Goal: Task Accomplishment & Management: Manage account settings

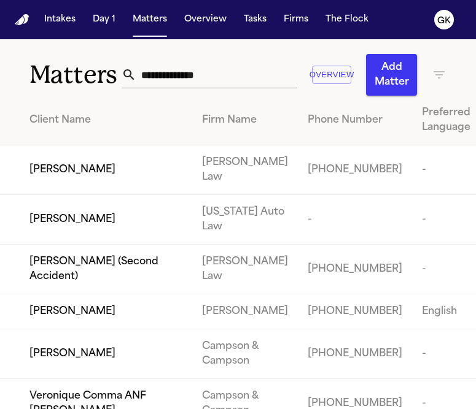
click at [215, 79] on input "text" at bounding box center [216, 74] width 161 height 27
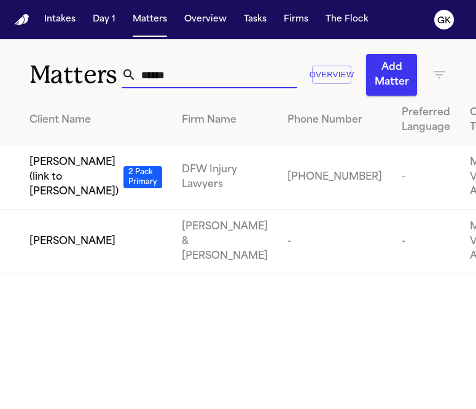
drag, startPoint x: 174, startPoint y: 75, endPoint x: 125, endPoint y: 75, distance: 49.7
click at [125, 75] on div "******" at bounding box center [208, 74] width 175 height 27
type input "******"
click at [26, 22] on img "Home" at bounding box center [22, 20] width 15 height 12
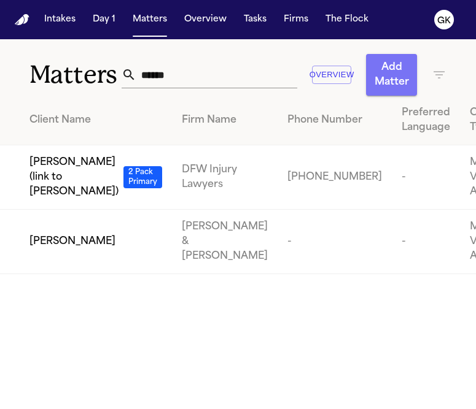
click at [377, 93] on button "Add Matter" at bounding box center [391, 75] width 51 height 42
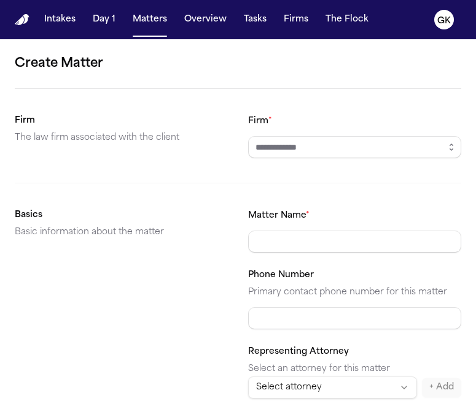
click at [361, 131] on div "Firm *" at bounding box center [355, 136] width 214 height 45
click at [361, 143] on input "Firm *" at bounding box center [355, 147] width 214 height 22
type input "*********"
click at [315, 242] on input "Matter Name *" at bounding box center [355, 242] width 214 height 22
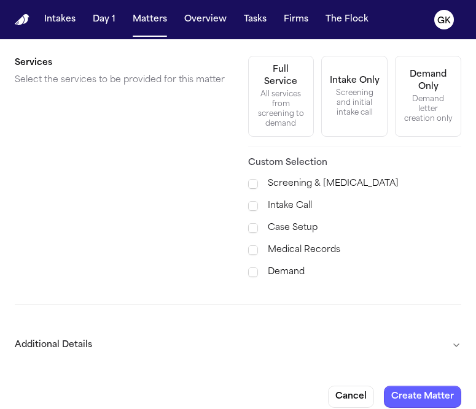
scroll to position [491, 0]
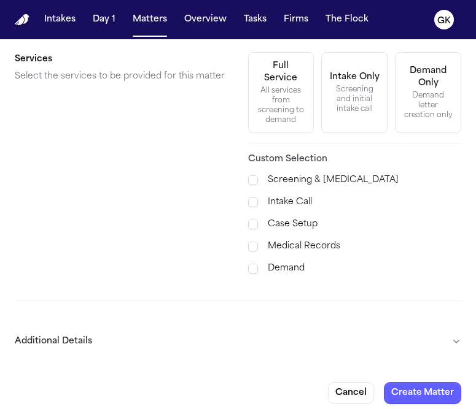
type input "**********"
click at [282, 337] on button "Additional Details" at bounding box center [238, 342] width 446 height 32
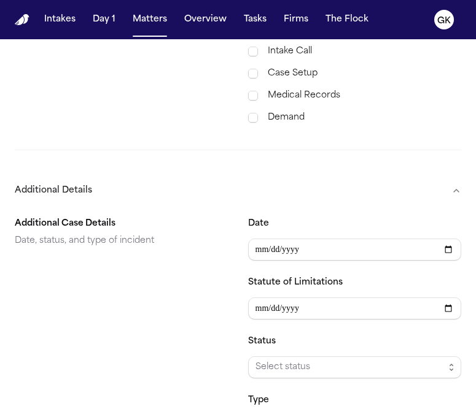
scroll to position [825, 0]
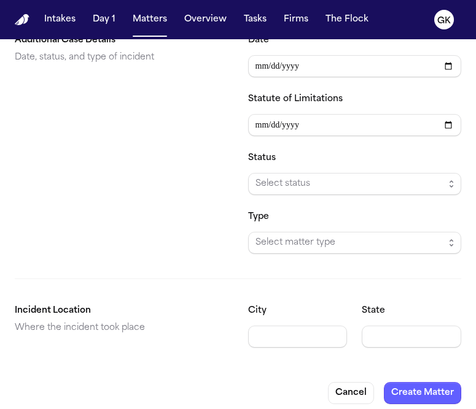
click at [321, 240] on span "Select matter type" at bounding box center [349, 243] width 189 height 15
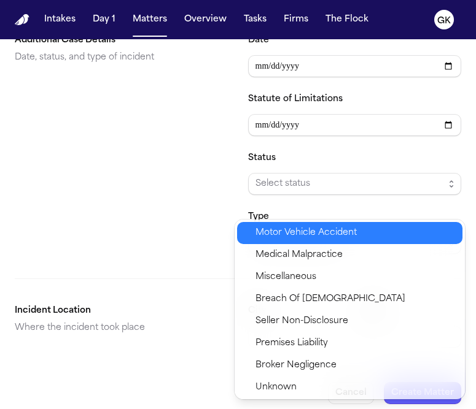
click at [299, 236] on span "Motor Vehicle Accident" at bounding box center [305, 233] width 101 height 15
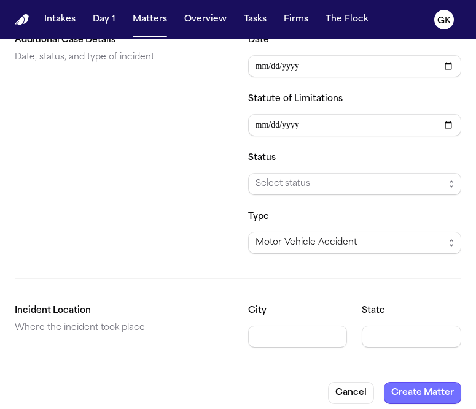
click at [434, 391] on button "Create Matter" at bounding box center [421, 393] width 77 height 22
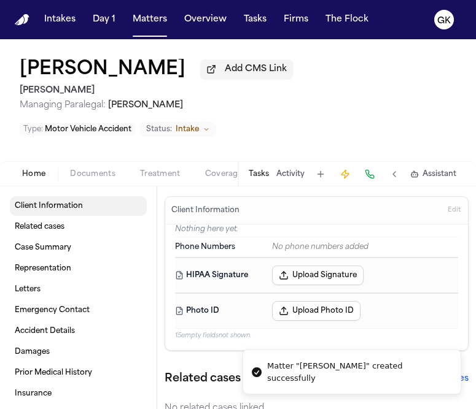
click at [87, 196] on link "Client Information" at bounding box center [78, 206] width 137 height 20
click at [88, 169] on span "Documents" at bounding box center [92, 174] width 45 height 10
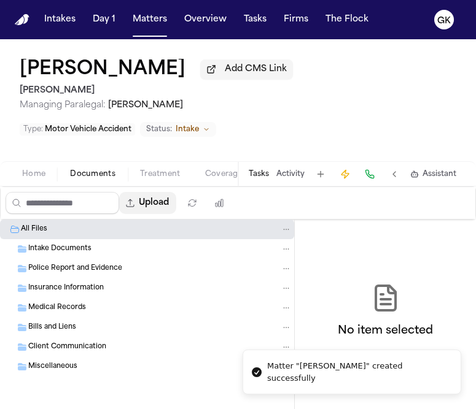
click at [159, 192] on button "Upload" at bounding box center [147, 203] width 57 height 22
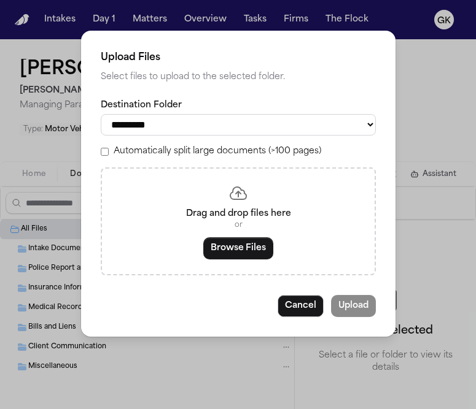
click at [288, 153] on label "Automatically split large documents (>100 pages)" at bounding box center [217, 151] width 207 height 12
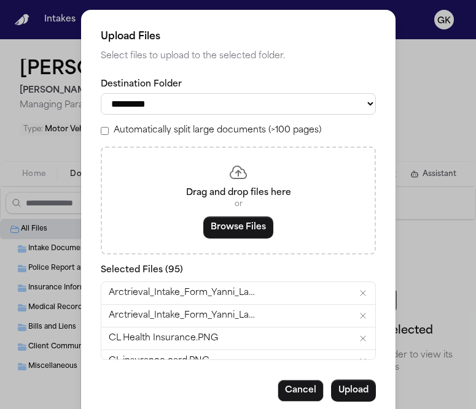
scroll to position [29, 0]
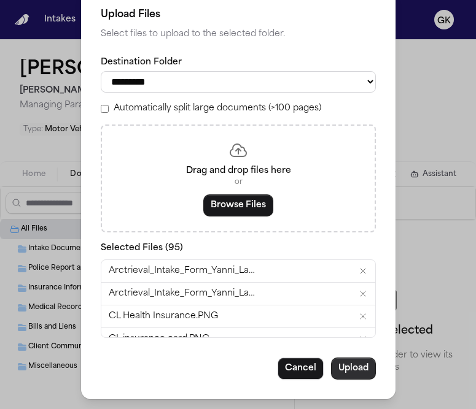
click at [361, 361] on button "Upload" at bounding box center [353, 369] width 45 height 22
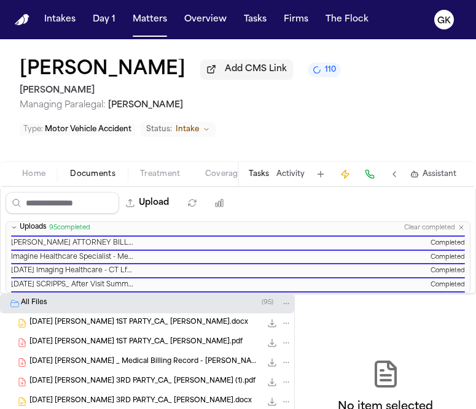
scroll to position [1265, 0]
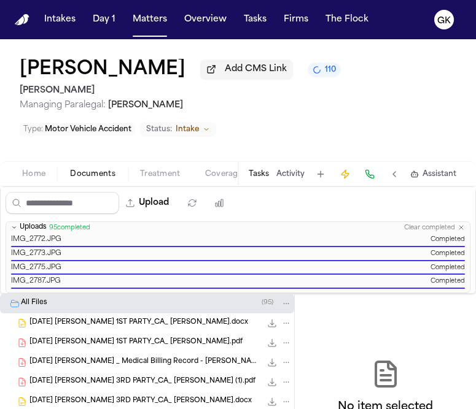
click at [29, 18] on img "Home" at bounding box center [22, 20] width 15 height 12
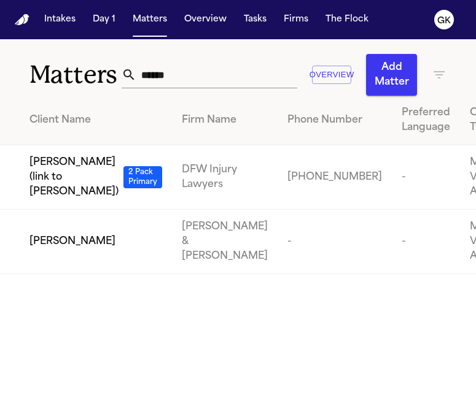
click at [388, 77] on button "Add Matter" at bounding box center [391, 75] width 51 height 42
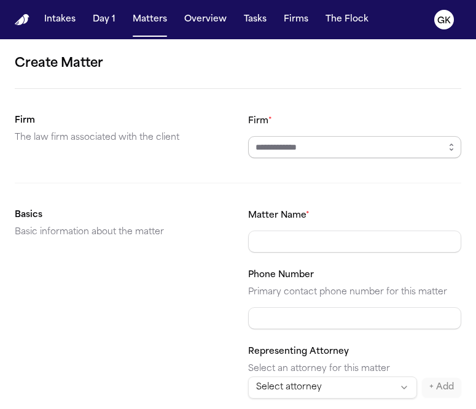
click at [289, 150] on input "Firm *" at bounding box center [355, 147] width 214 height 22
type input "*********"
click at [295, 250] on input "Matter Name *" at bounding box center [355, 242] width 214 height 22
type input "*"
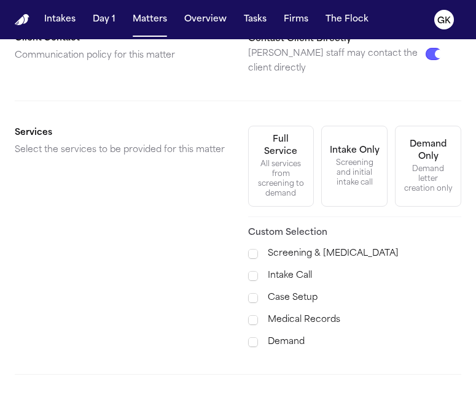
scroll to position [491, 0]
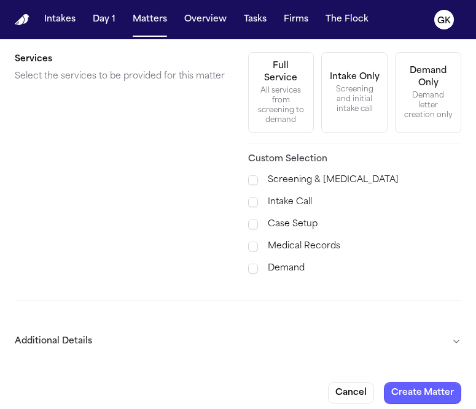
type input "**********"
click at [182, 326] on button "Additional Details" at bounding box center [238, 342] width 446 height 32
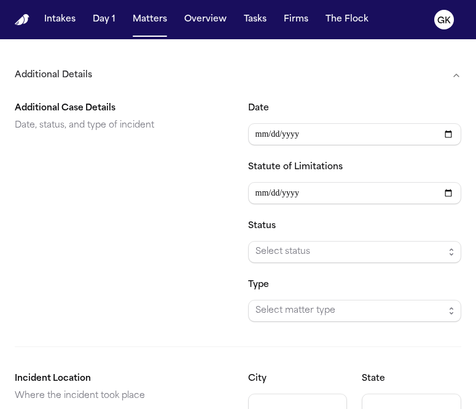
scroll to position [760, 0]
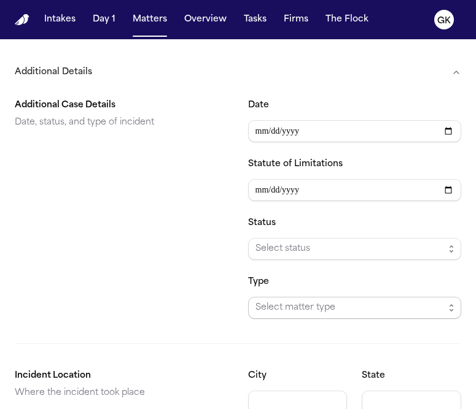
click at [324, 297] on span "Select matter type" at bounding box center [355, 308] width 214 height 22
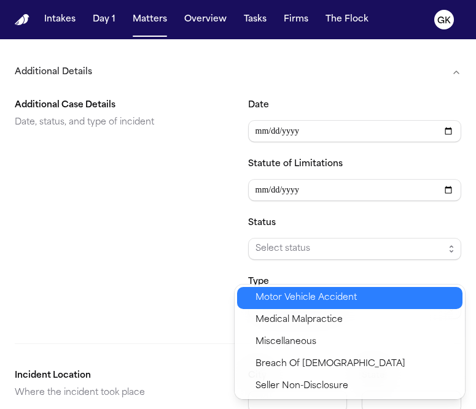
click at [314, 293] on span "Motor Vehicle Accident" at bounding box center [305, 298] width 101 height 15
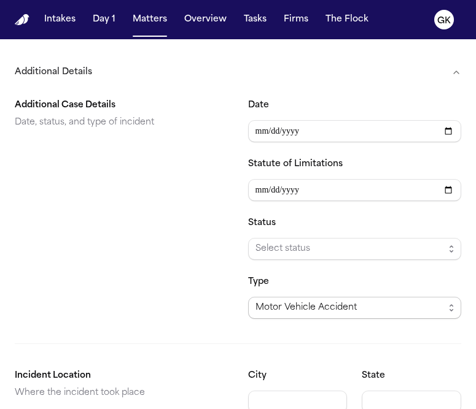
scroll to position [825, 0]
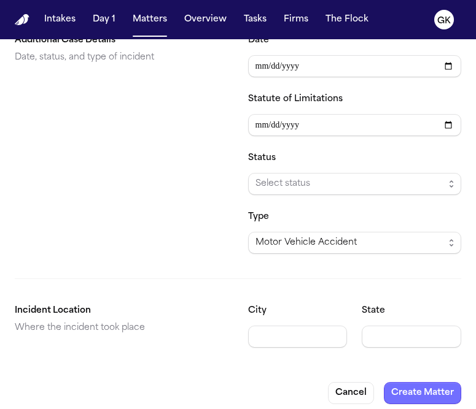
click at [426, 390] on button "Create Matter" at bounding box center [421, 393] width 77 height 22
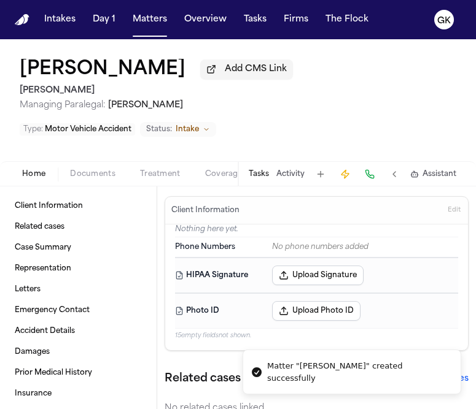
click at [90, 169] on span "Documents" at bounding box center [92, 174] width 45 height 10
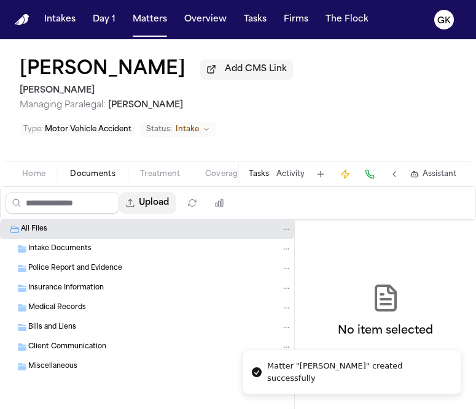
click at [150, 192] on button "Upload" at bounding box center [147, 203] width 57 height 22
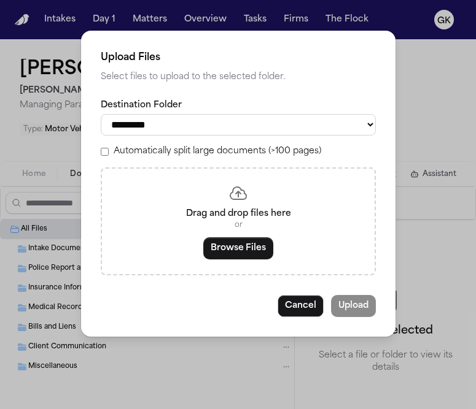
click at [282, 155] on label "Automatically split large documents (>100 pages)" at bounding box center [217, 151] width 207 height 12
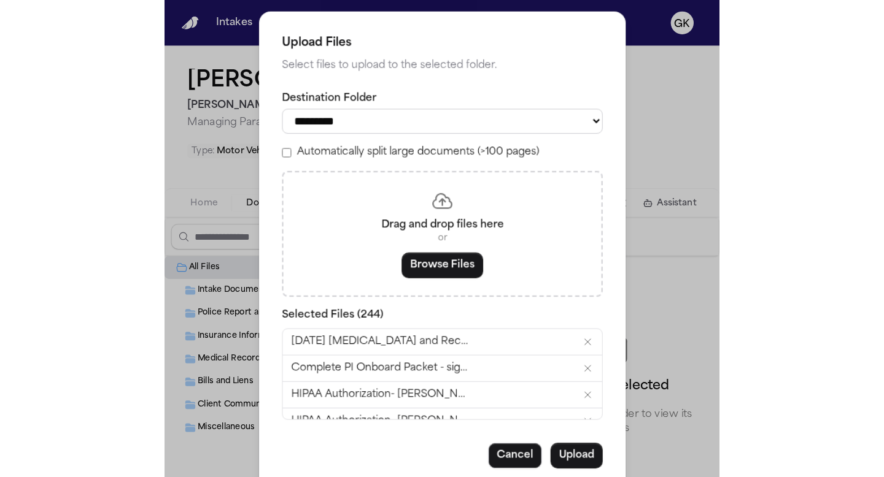
scroll to position [29, 0]
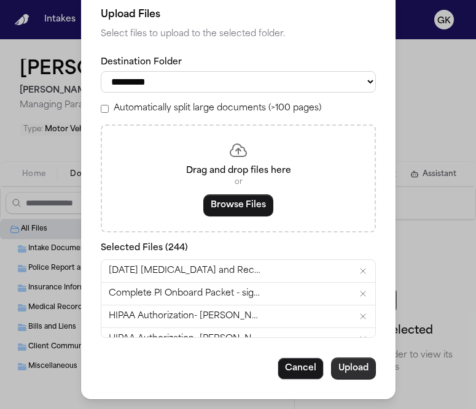
click at [360, 374] on button "Upload" at bounding box center [353, 369] width 45 height 22
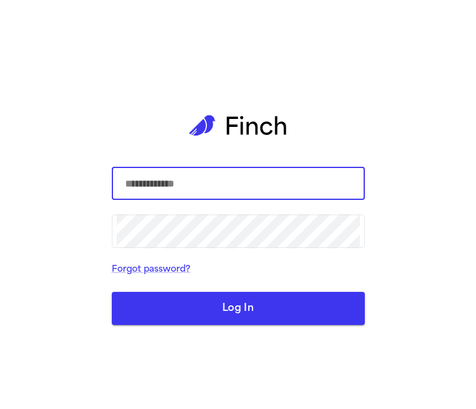
type input "**********"
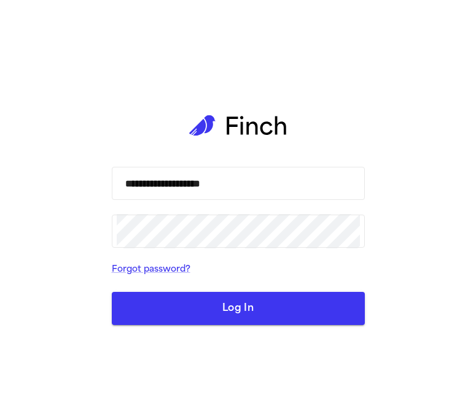
click at [259, 296] on button "Log In" at bounding box center [238, 308] width 253 height 33
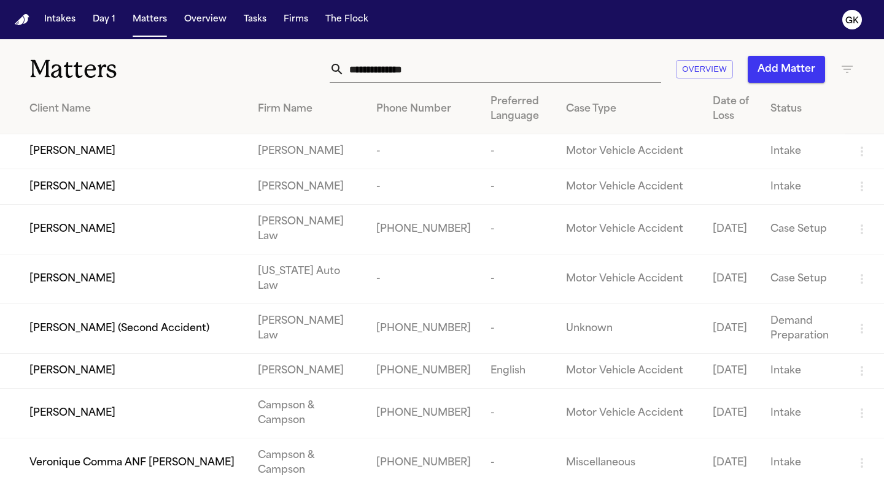
click at [442, 63] on input "text" at bounding box center [502, 69] width 317 height 27
click at [444, 66] on input "text" at bounding box center [502, 69] width 317 height 27
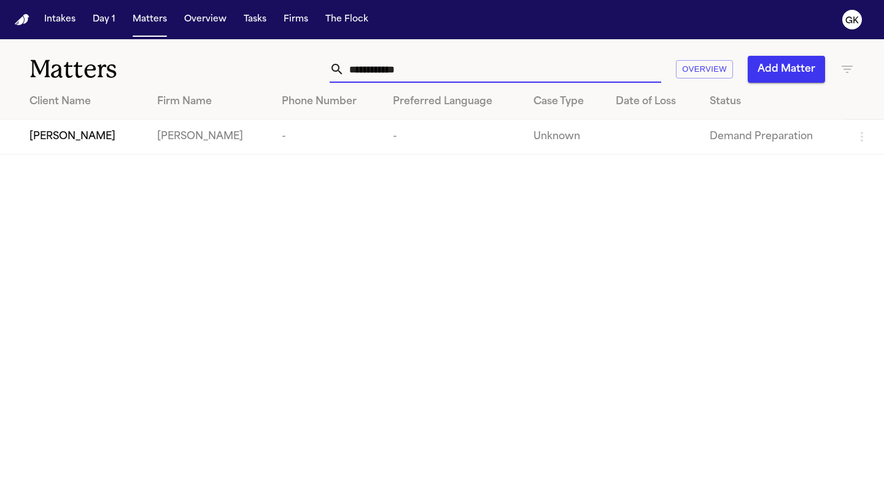
type input "**********"
click at [71, 138] on span "[PERSON_NAME]" at bounding box center [72, 136] width 86 height 15
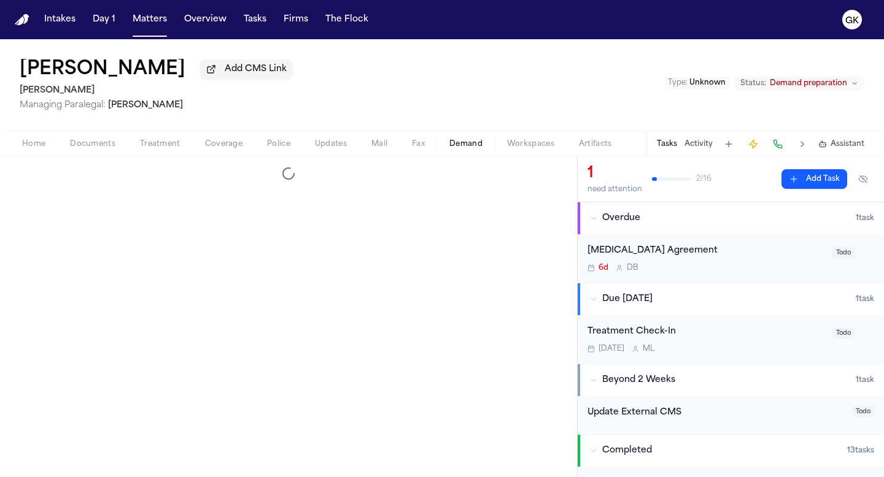
click at [465, 149] on span "Demand" at bounding box center [465, 144] width 33 height 10
select select "**********"
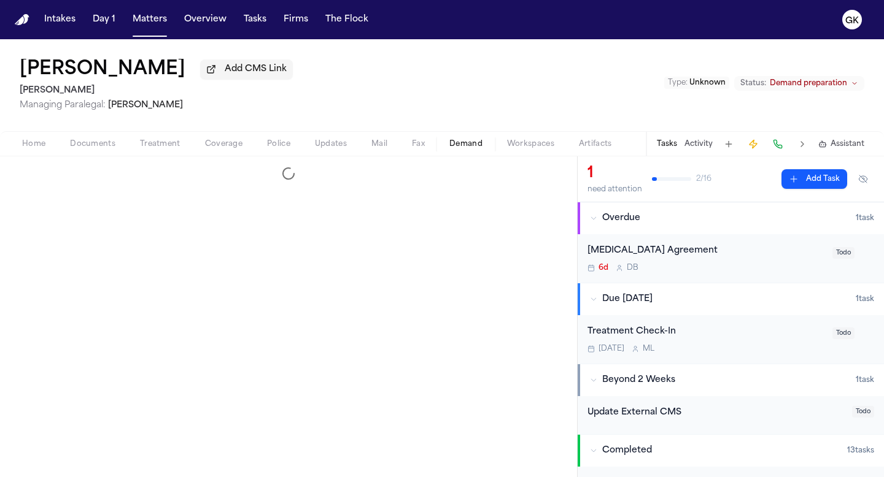
select select "**********"
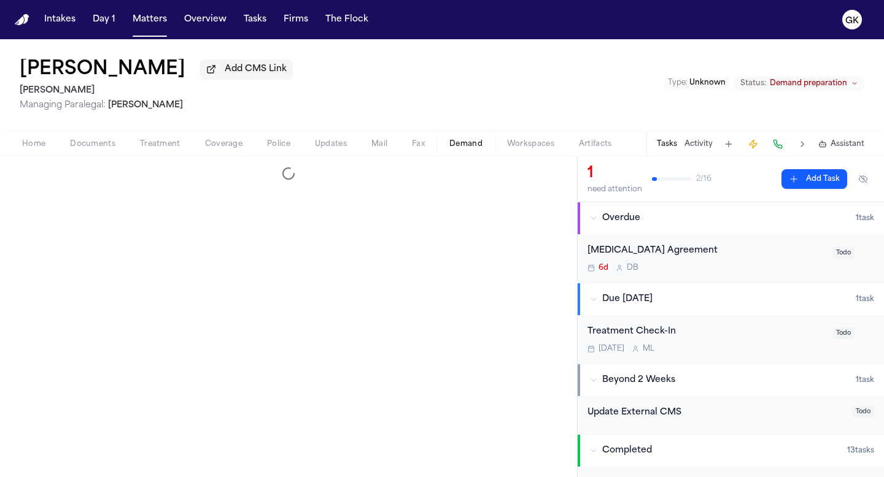
select select "**********"
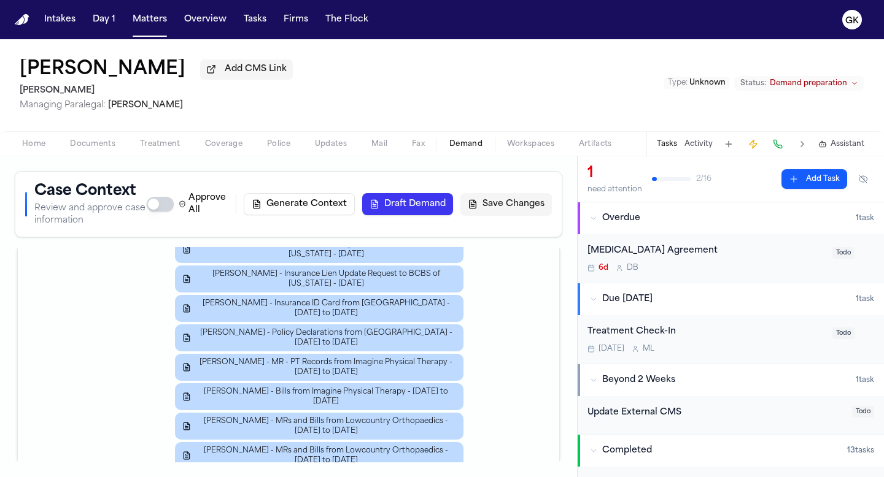
scroll to position [1843, 0]
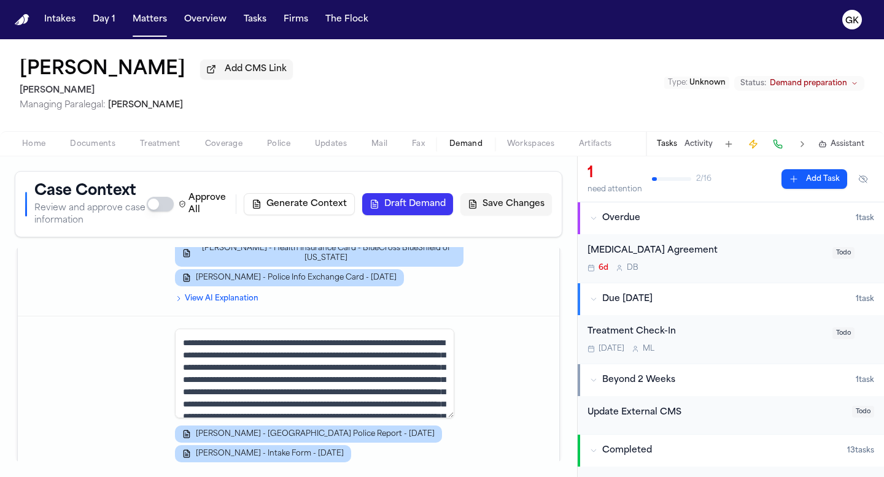
click at [109, 152] on button "Documents" at bounding box center [93, 144] width 70 height 15
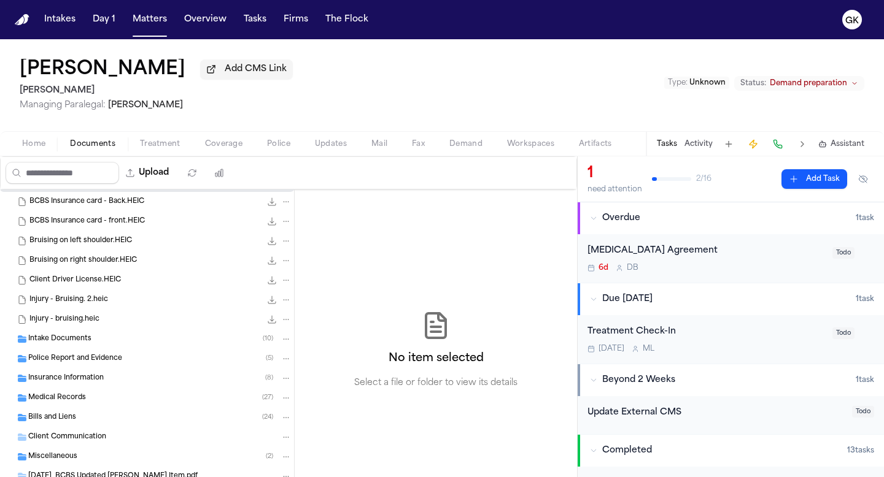
scroll to position [101, 0]
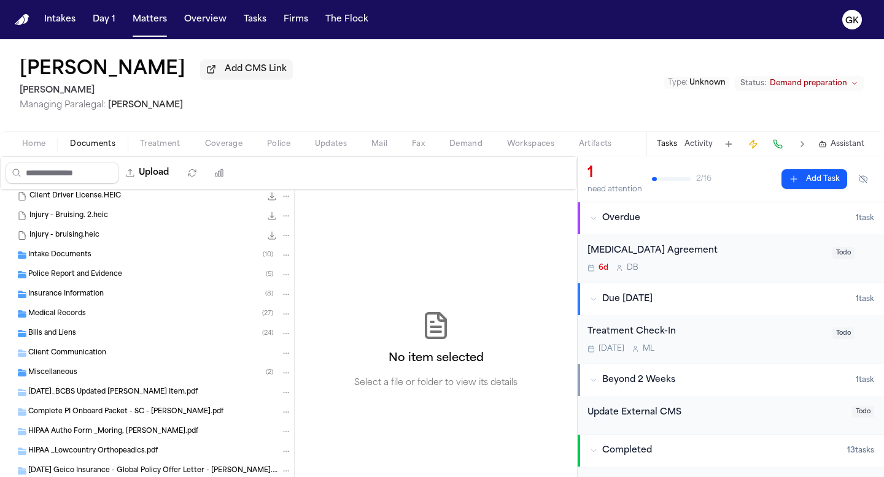
click at [71, 298] on span "Insurance Information" at bounding box center [65, 295] width 75 height 10
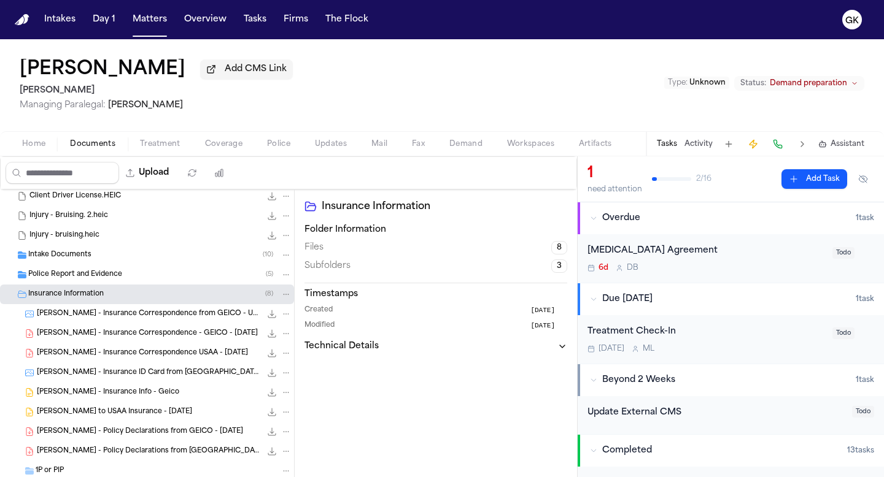
click at [139, 313] on span "L. Moring - Insurance Correspondence from GEICO - Undated" at bounding box center [149, 314] width 224 height 10
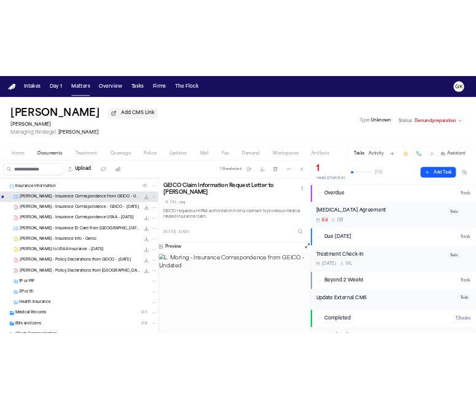
scroll to position [215, 0]
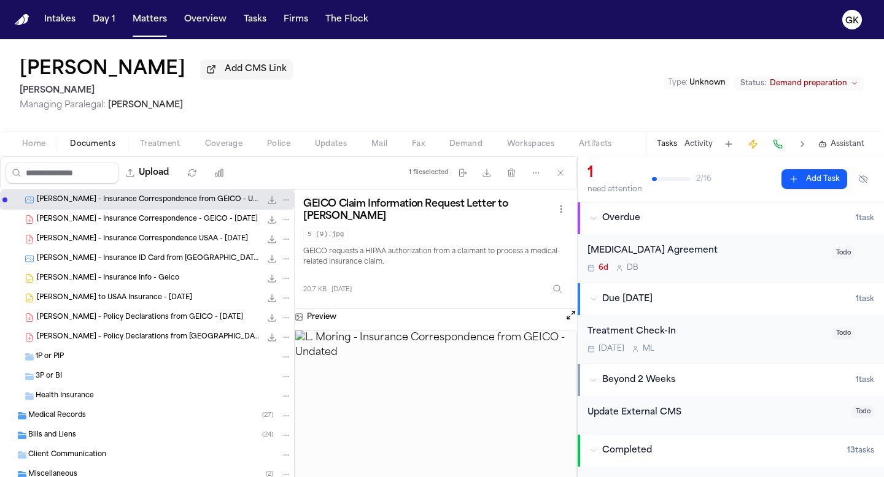
click at [143, 337] on span "L. Moring - Policy Declarations from USAA - 9.19.24 to 1.7.25" at bounding box center [149, 338] width 224 height 10
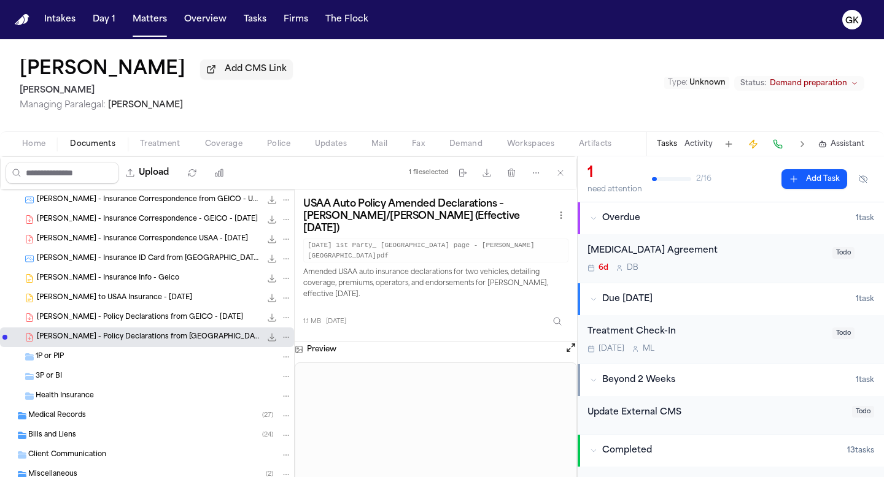
click at [155, 315] on span "L. Moring - Policy Declarations from GEICO - 9.29.24" at bounding box center [140, 318] width 206 height 10
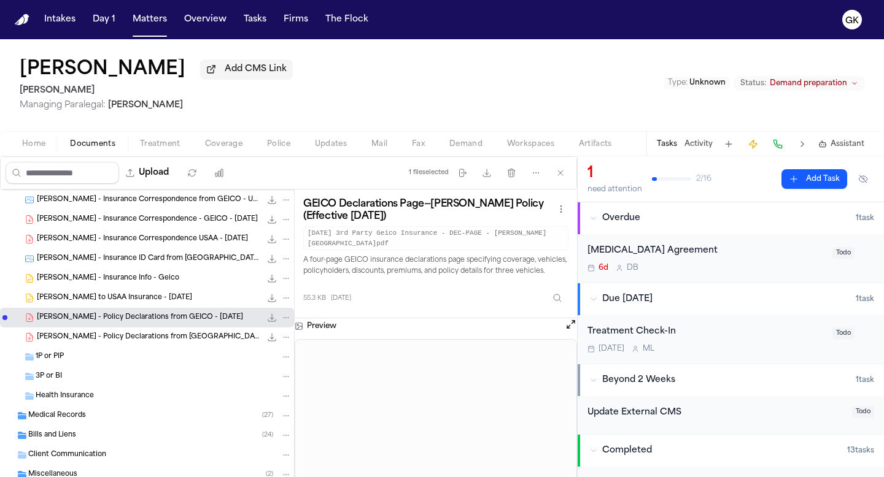
click at [153, 303] on span "L. Moring - LOR to USAA Insurance - 10.9.25" at bounding box center [114, 298] width 155 height 10
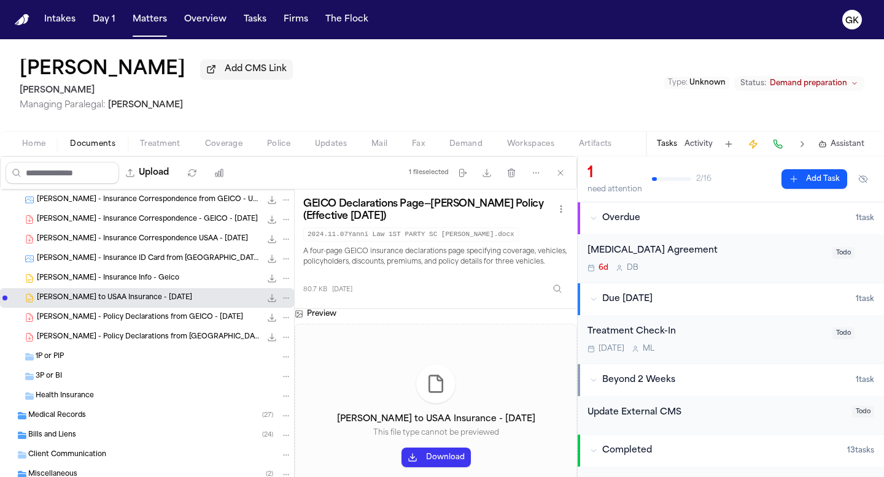
click at [94, 336] on span "L. Moring - Policy Declarations from USAA - 9.19.24 to 1.7.25" at bounding box center [149, 338] width 224 height 10
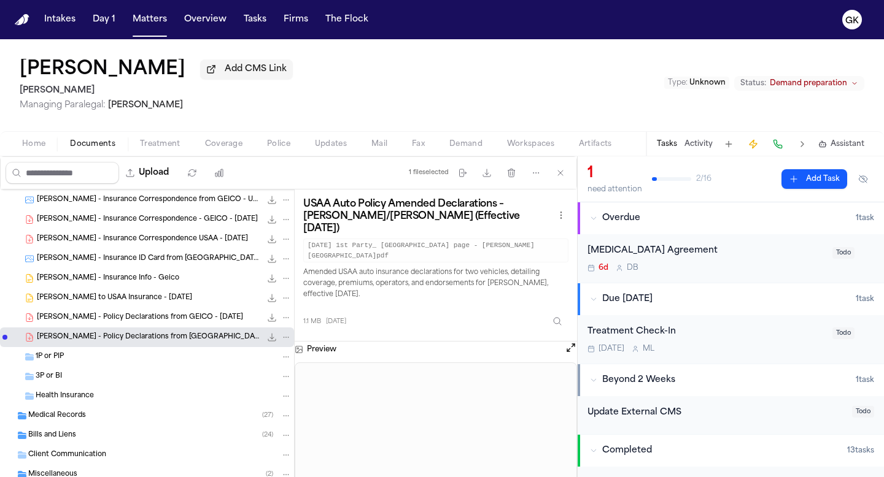
click at [475, 322] on div "USAA Auto Policy Amended Declarations – Moring/Teachey (Effective 9/19/2024) 20…" at bounding box center [436, 266] width 282 height 152
click at [475, 342] on button "Open preview" at bounding box center [570, 348] width 12 height 12
